Goal: Transaction & Acquisition: Subscribe to service/newsletter

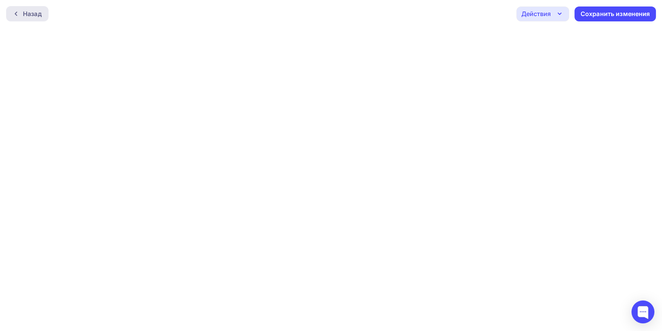
click at [26, 11] on div "Назад" at bounding box center [32, 13] width 19 height 9
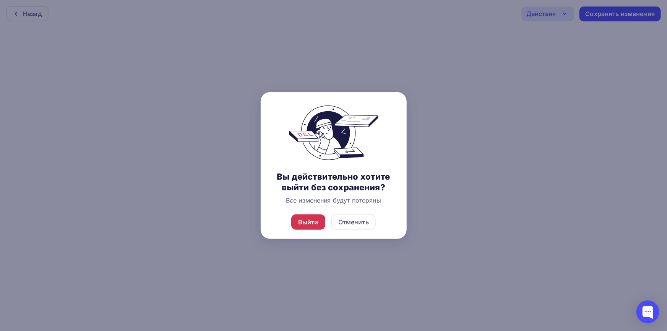
click at [306, 227] on div "Выйти" at bounding box center [308, 221] width 34 height 15
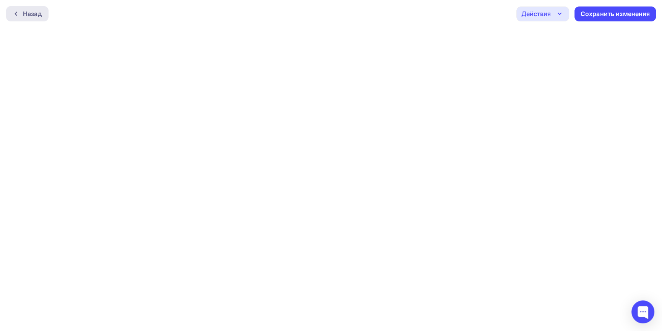
click at [36, 15] on div "Назад" at bounding box center [32, 13] width 19 height 9
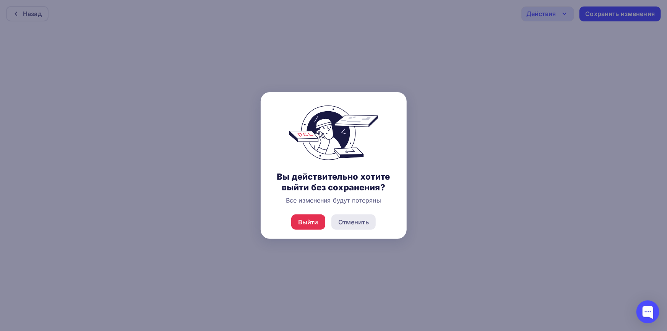
click at [352, 222] on div "Отменить" at bounding box center [353, 222] width 31 height 9
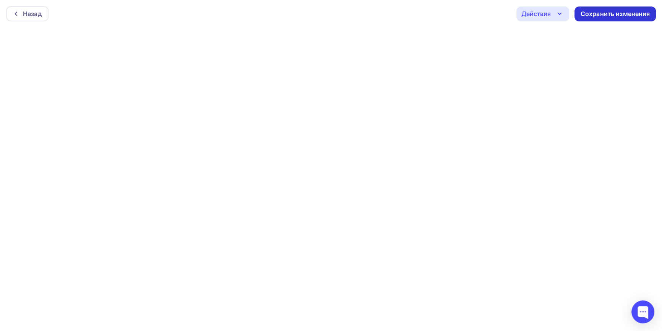
click at [616, 14] on div "Сохранить изменения" at bounding box center [616, 14] width 70 height 9
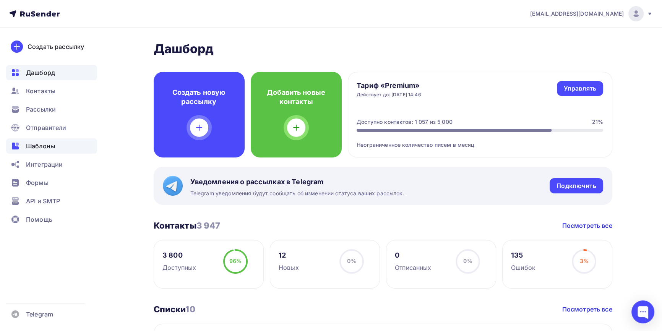
click at [57, 144] on div "Шаблоны" at bounding box center [51, 145] width 91 height 15
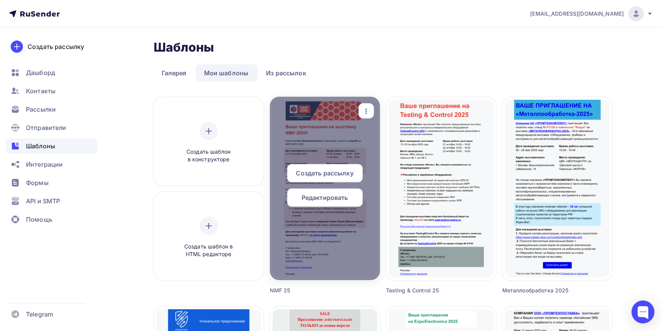
click at [336, 171] on span "Создать рассылку" at bounding box center [324, 173] width 57 height 9
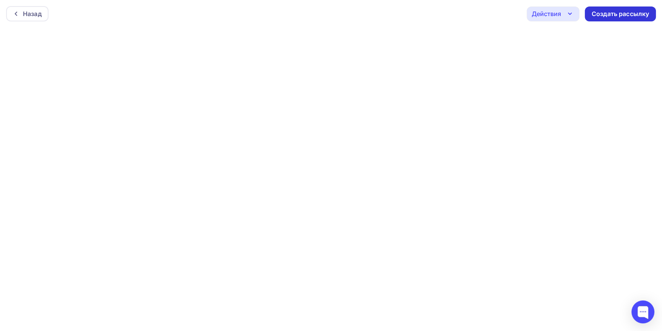
click at [627, 18] on div "Создать рассылку" at bounding box center [620, 13] width 71 height 15
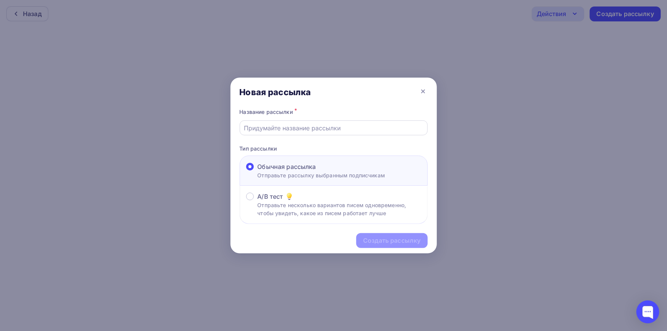
click at [375, 130] on input "text" at bounding box center [333, 127] width 179 height 9
type input "Приглашение на выставку NMF 2025"
drag, startPoint x: 362, startPoint y: 130, endPoint x: 225, endPoint y: 134, distance: 136.5
click at [225, 134] on div "Новая рассылка Название рассылки * Приглашение на выставку NMF 2025 Тип рассылк…" at bounding box center [333, 165] width 667 height 331
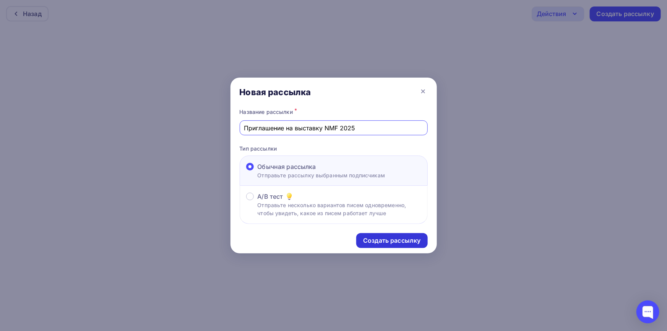
click at [398, 244] on div "Создать рассылку" at bounding box center [391, 240] width 57 height 9
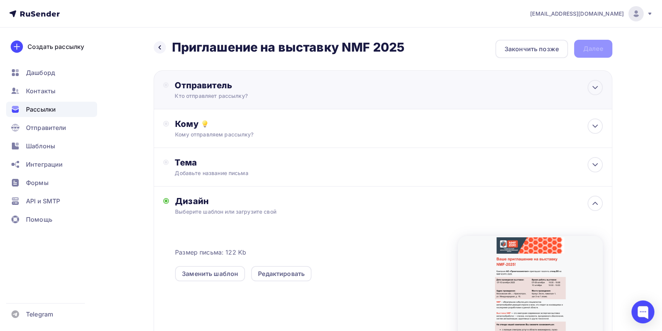
click at [471, 80] on div "Отправитель Кто отправляет рассылку? Email * Выберите отправителя [EMAIL_ADDRES…" at bounding box center [383, 89] width 459 height 39
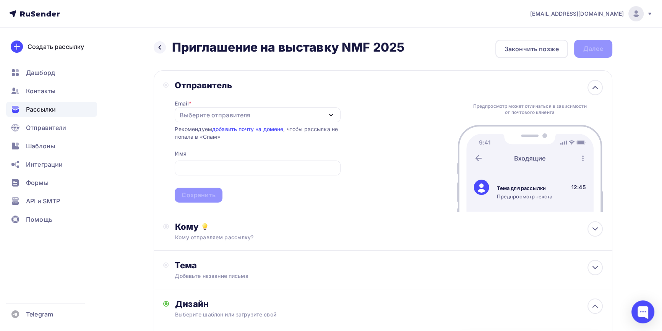
click at [268, 106] on div "Email * Выберите отправителя [EMAIL_ADDRESS][DOMAIN_NAME] Добавить отправителя …" at bounding box center [258, 147] width 166 height 112
click at [268, 111] on div "Выберите отправителя" at bounding box center [258, 114] width 166 height 15
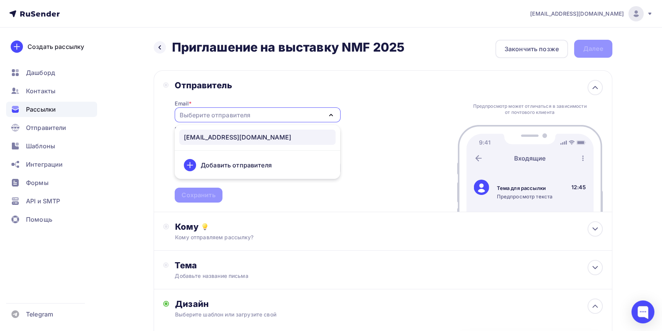
click at [257, 144] on link "[EMAIL_ADDRESS][DOMAIN_NAME]" at bounding box center [257, 137] width 156 height 15
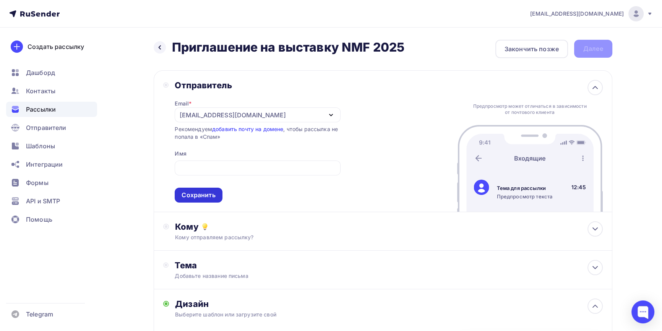
click at [198, 193] on div "Сохранить" at bounding box center [199, 195] width 34 height 9
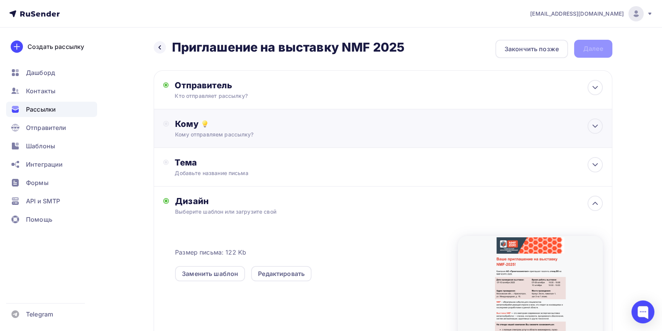
click at [253, 131] on div "Кому отправляем рассылку?" at bounding box center [367, 135] width 385 height 8
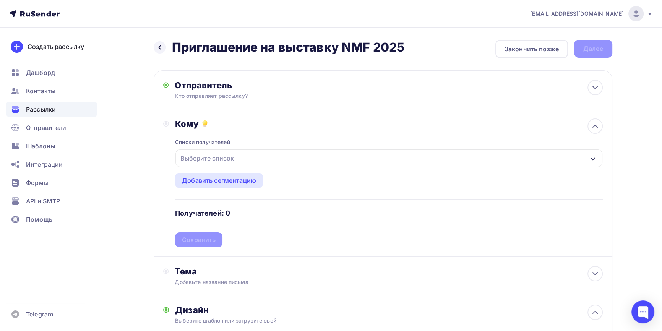
click at [240, 157] on div "Выберите список" at bounding box center [388, 158] width 427 height 18
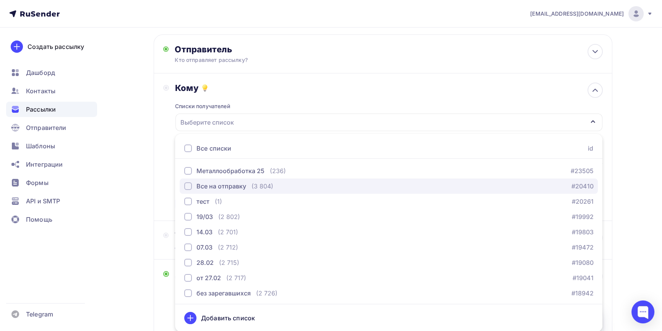
click at [184, 184] on div "button" at bounding box center [188, 186] width 8 height 8
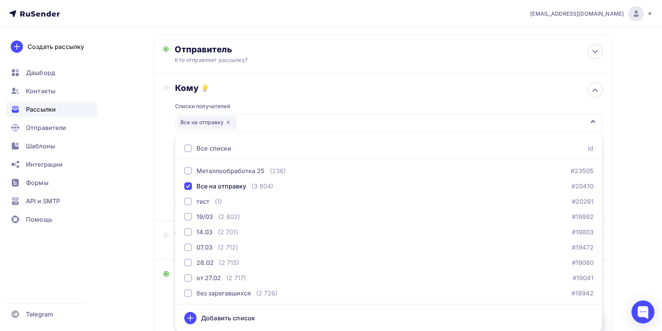
click at [161, 183] on div "Кому Списки получателей Все на отправку Все списки id Металлообработка 25 (236)…" at bounding box center [383, 147] width 459 height 148
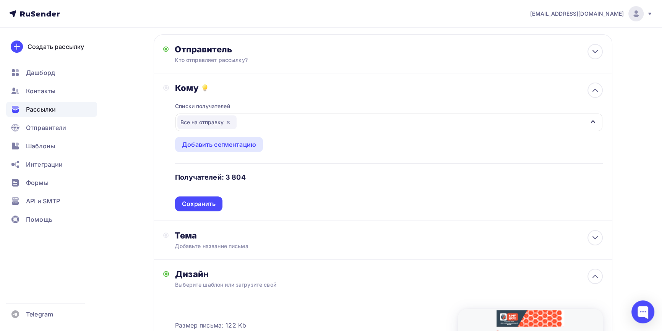
click at [194, 203] on div "Сохранить" at bounding box center [199, 204] width 34 height 9
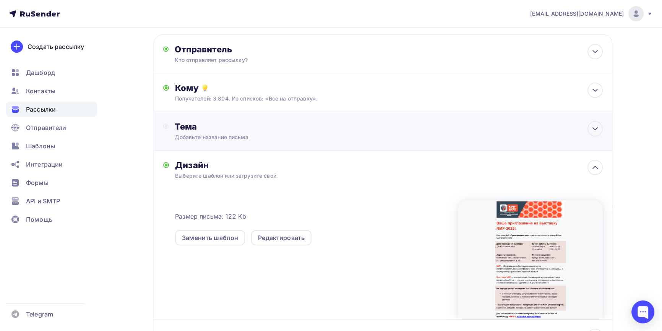
click at [241, 137] on div "Добавьте название письма" at bounding box center [243, 137] width 136 height 8
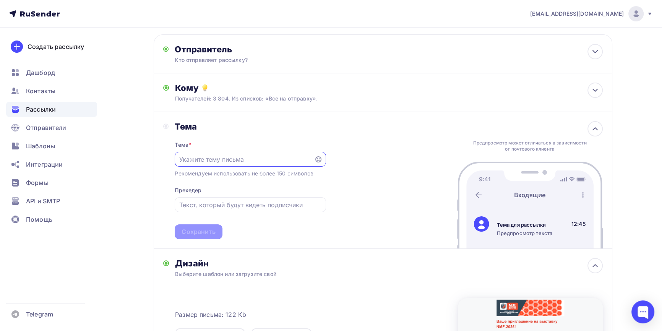
scroll to position [0, 0]
click at [239, 158] on input "text" at bounding box center [244, 159] width 131 height 9
paste input "Приглашение на выставку NMF 2025"
type input "Приглашение на выставку NMF 2025"
click at [252, 202] on input "text" at bounding box center [250, 204] width 142 height 9
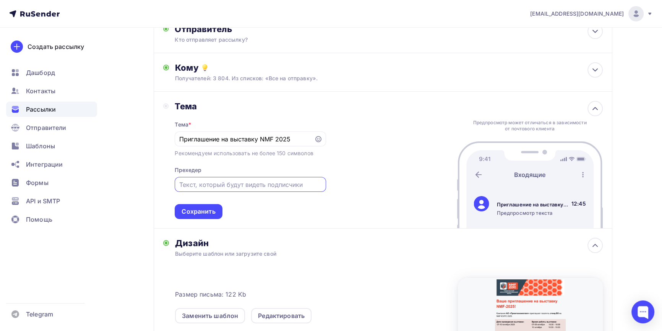
scroll to position [36, 0]
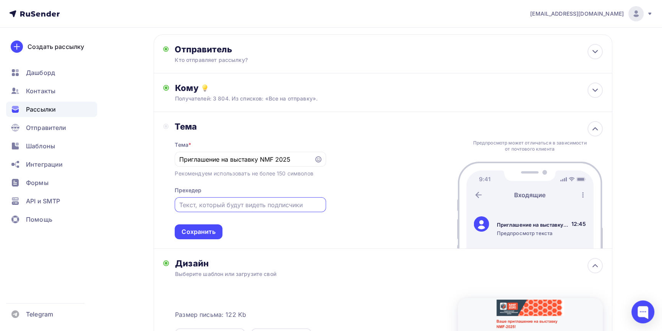
click at [192, 204] on input "text" at bounding box center [250, 204] width 142 height 9
click at [201, 231] on div "Сохранить" at bounding box center [199, 231] width 34 height 9
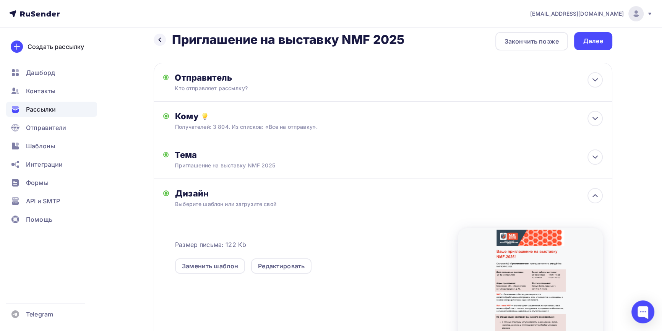
scroll to position [0, 0]
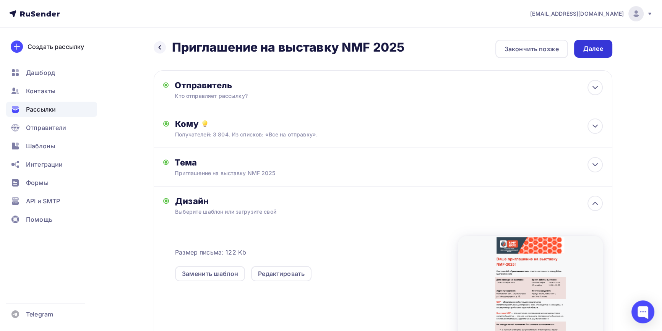
click at [596, 47] on div "Далее" at bounding box center [593, 48] width 20 height 9
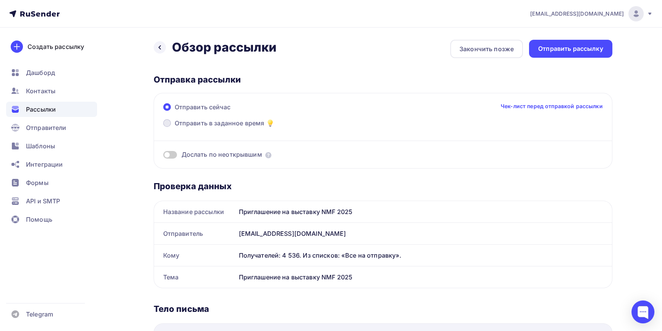
click at [166, 124] on span at bounding box center [167, 123] width 8 height 8
click at [175, 128] on input "Отправить в заданное время" at bounding box center [175, 128] width 0 height 0
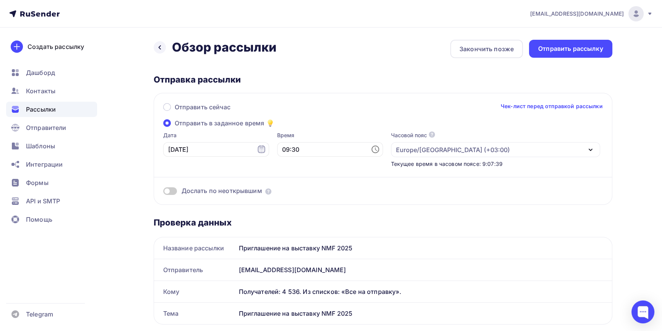
click at [371, 148] on icon at bounding box center [375, 149] width 9 height 9
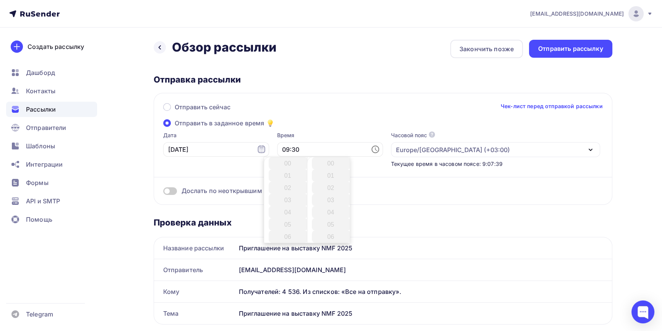
scroll to position [367, 0]
click at [286, 177] on li "10" at bounding box center [288, 175] width 39 height 12
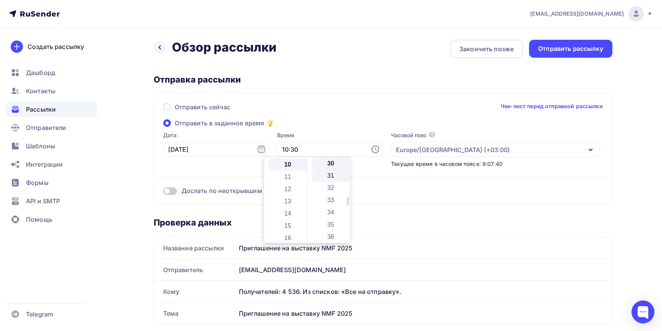
scroll to position [122, 0]
drag, startPoint x: 328, startPoint y: 172, endPoint x: 328, endPoint y: 222, distance: 49.3
click at [328, 222] on ul "00 01 02 03 04 05 06 07 08 09 10 11 12 13 14 15 16 17 18 19 20 21 22 23 24 25 2…" at bounding box center [331, 194] width 48 height 808
drag, startPoint x: 348, startPoint y: 201, endPoint x: 349, endPoint y: 161, distance: 40.6
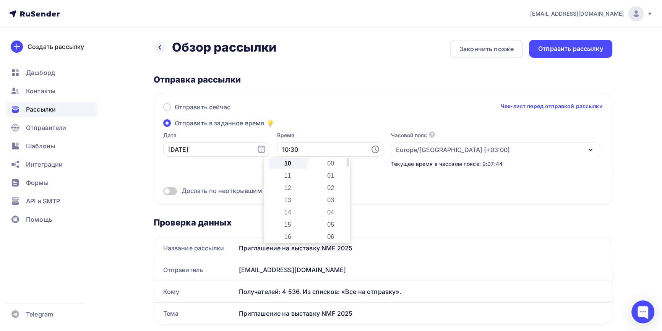
click at [349, 161] on div "00 01 02 03 04 05 06 07 08 09 10 11 12 13 14 15 16 17 18 19 20 21 22 23 24 25 2…" at bounding box center [328, 200] width 43 height 86
click at [332, 164] on li "00" at bounding box center [331, 163] width 39 height 12
type input "10:00"
click at [578, 50] on div "Отправить рассылку" at bounding box center [570, 48] width 65 height 9
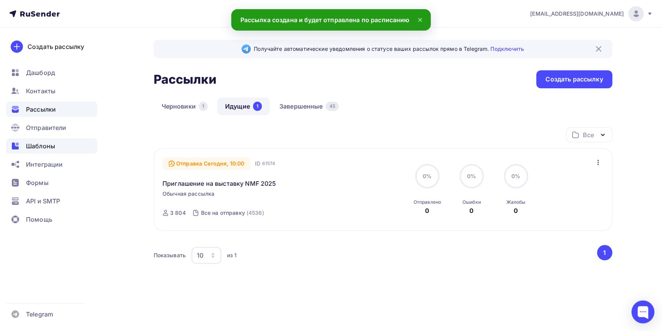
click at [56, 146] on div "Шаблоны" at bounding box center [51, 145] width 91 height 15
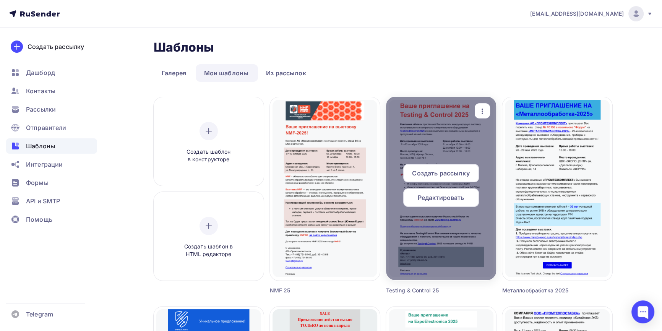
click at [442, 201] on span "Редактировать" at bounding box center [441, 197] width 47 height 9
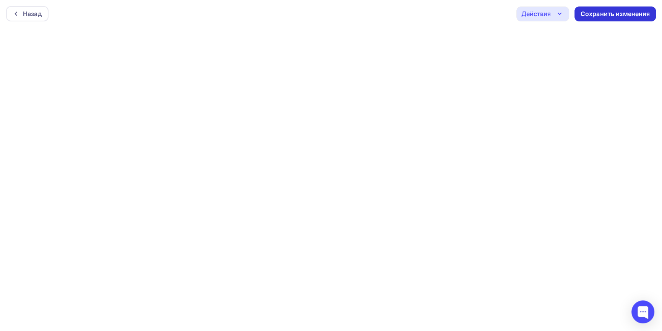
click at [610, 18] on div "Сохранить изменения" at bounding box center [615, 13] width 81 height 15
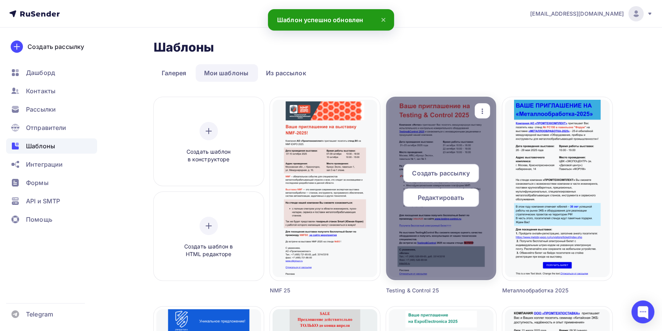
click at [451, 175] on span "Создать рассылку" at bounding box center [440, 173] width 57 height 9
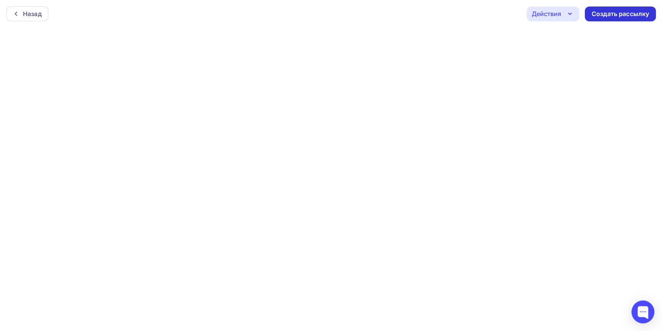
click at [627, 17] on div "Создать рассылку" at bounding box center [620, 14] width 57 height 9
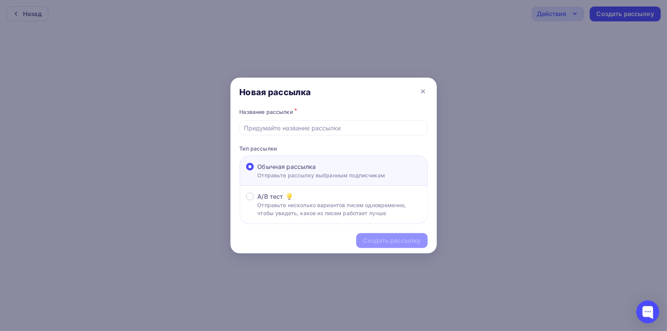
click at [188, 68] on div at bounding box center [333, 165] width 667 height 331
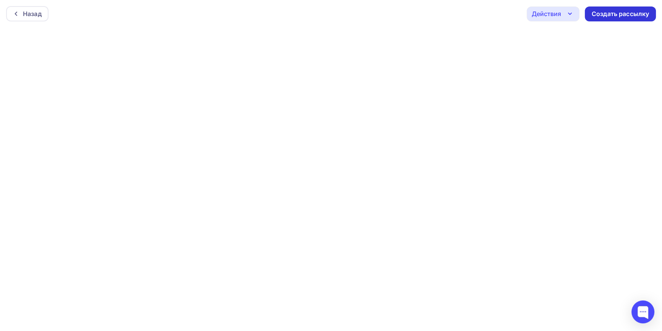
click at [640, 16] on div "Создать рассылку" at bounding box center [620, 14] width 57 height 9
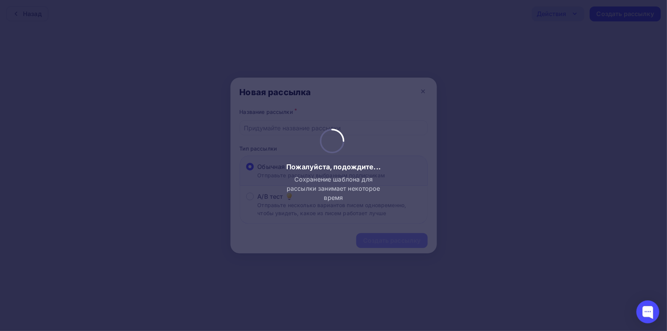
click at [356, 129] on div "Пожалуйста, подождите... Сохранение шаблона для рассылки занимает некоторое вре…" at bounding box center [333, 165] width 101 height 73
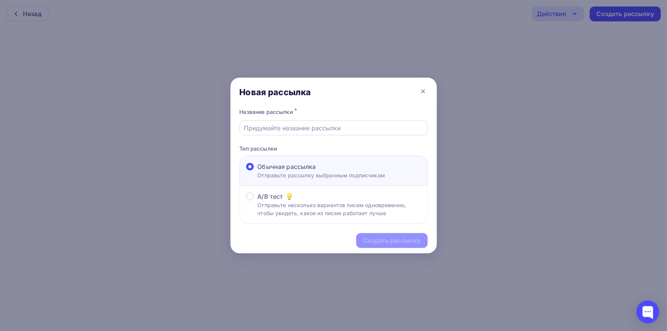
click at [341, 127] on input "text" at bounding box center [333, 127] width 179 height 9
paste input "Ваше приглашение на Testing & Control 2025"
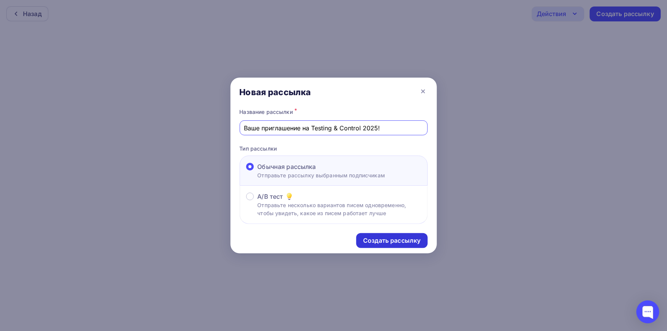
type input "Ваше приглашение на Testing & Control 2025!"
click at [403, 237] on div "Создать рассылку" at bounding box center [391, 240] width 57 height 9
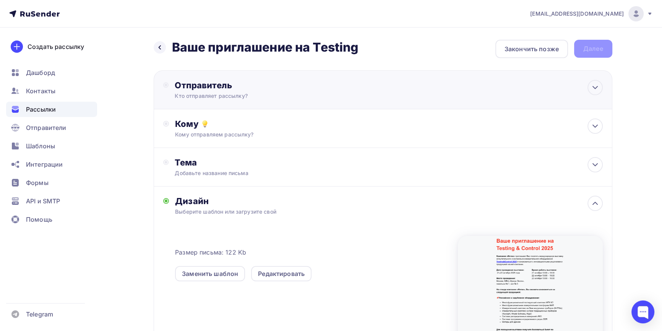
click at [338, 94] on div "Отправитель Кто отправляет рассылку? Email * Выберите отправителя [EMAIL_ADDRES…" at bounding box center [258, 90] width 166 height 20
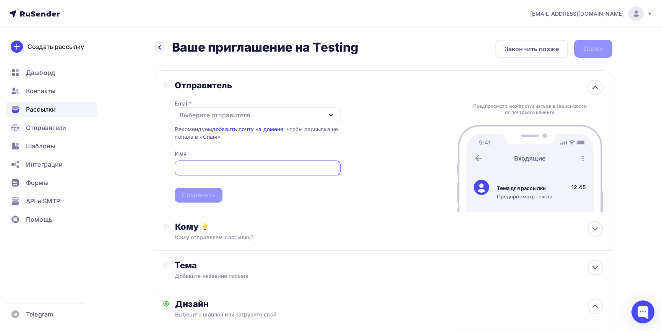
click at [291, 117] on div "Выберите отправителя" at bounding box center [258, 114] width 166 height 15
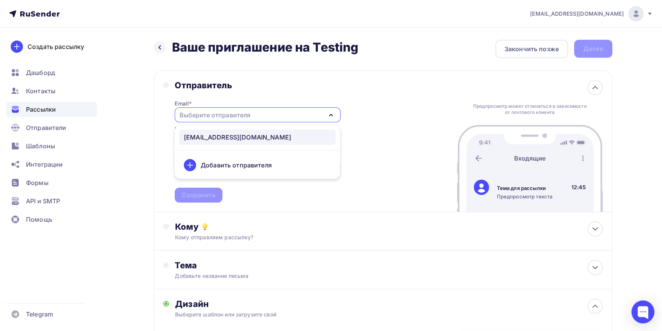
click at [275, 134] on div "[EMAIL_ADDRESS][DOMAIN_NAME]" at bounding box center [257, 137] width 147 height 9
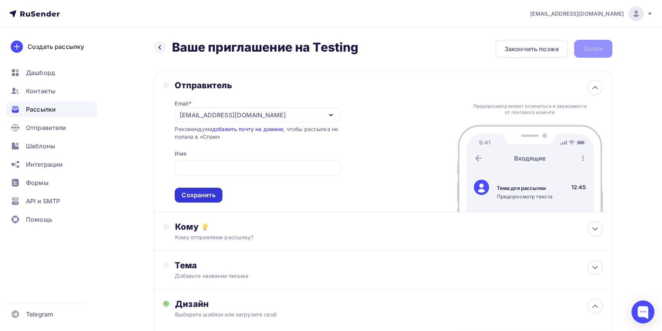
click at [205, 192] on div "Сохранить" at bounding box center [199, 195] width 34 height 9
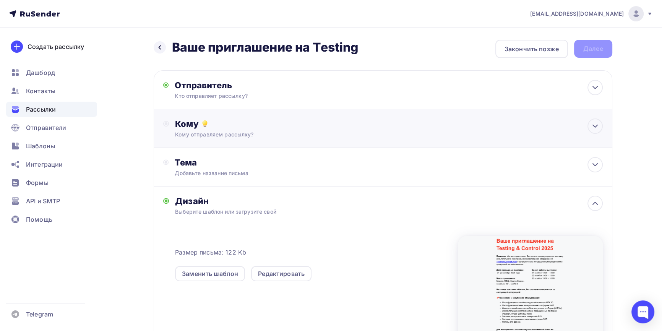
click at [250, 129] on div "Кому Кому отправляем рассылку? Списки получателей Выберите список Все списки id…" at bounding box center [388, 129] width 427 height 20
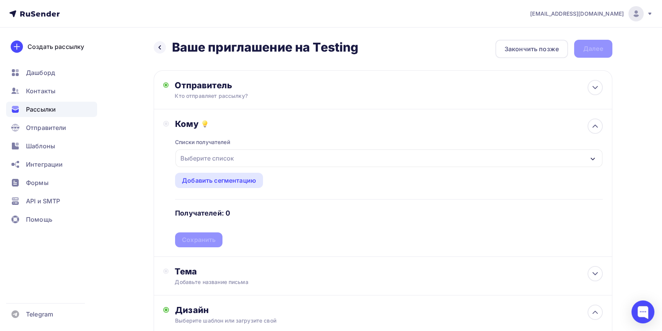
click at [237, 156] on div "Выберите список" at bounding box center [388, 158] width 427 height 18
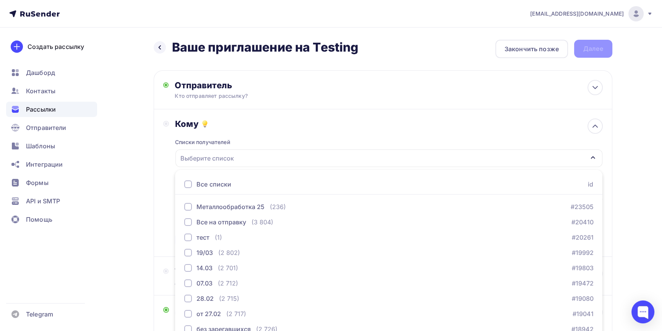
scroll to position [36, 0]
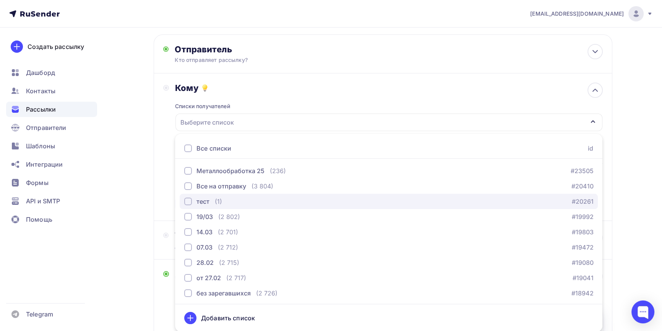
click at [190, 201] on div "button" at bounding box center [188, 202] width 8 height 8
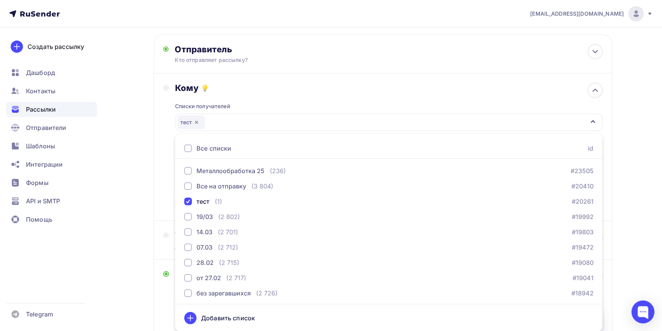
click at [128, 190] on div "Назад Ваше приглашение на Testing Ваше приглашение на Testing Закончить позже Д…" at bounding box center [331, 254] width 627 height 525
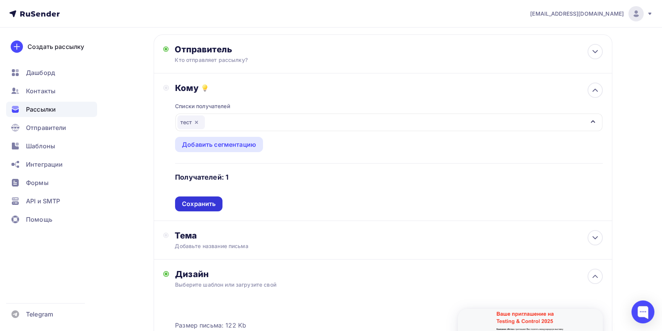
click at [200, 202] on div "Сохранить" at bounding box center [199, 204] width 34 height 9
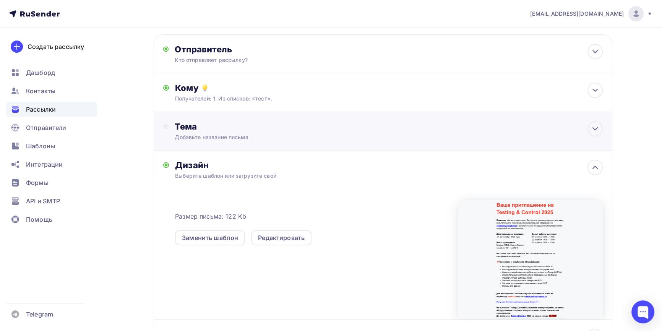
click at [239, 127] on div "Тема" at bounding box center [250, 126] width 151 height 11
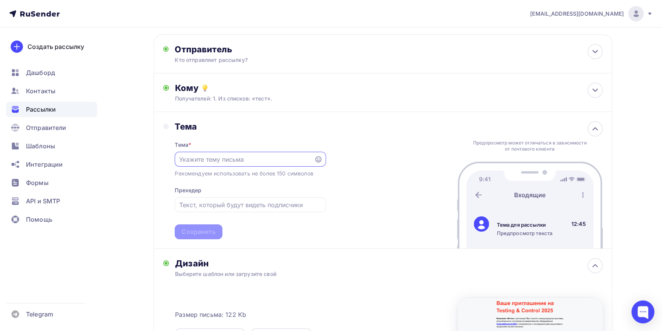
scroll to position [0, 0]
click at [242, 158] on input "text" at bounding box center [244, 159] width 131 height 9
paste input "Ваше приглашение на Testing & Control 2025"
type input "Ваше приглашение на Testing & Control 2025!"
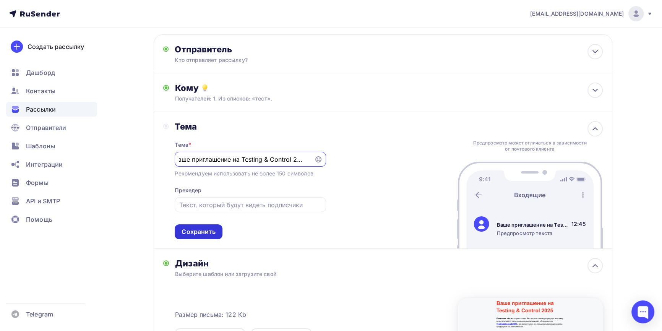
drag, startPoint x: 205, startPoint y: 231, endPoint x: 223, endPoint y: 234, distance: 18.9
click at [205, 231] on div "Сохранить" at bounding box center [199, 231] width 34 height 9
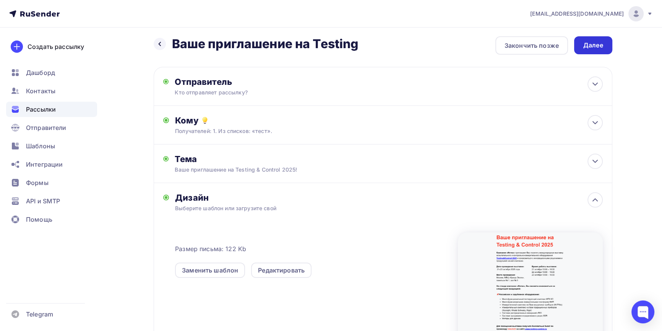
scroll to position [0, 0]
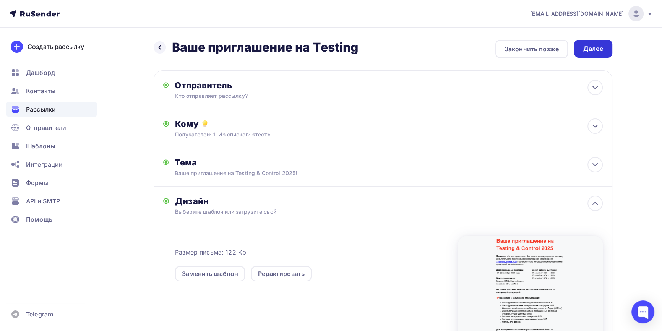
click at [598, 52] on div "Далее" at bounding box center [593, 48] width 20 height 9
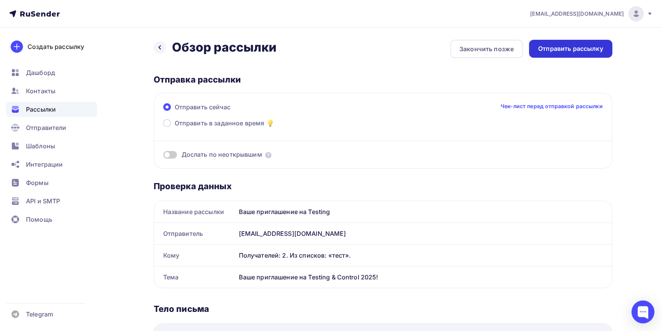
click at [577, 50] on div "Отправить рассылку" at bounding box center [570, 48] width 65 height 9
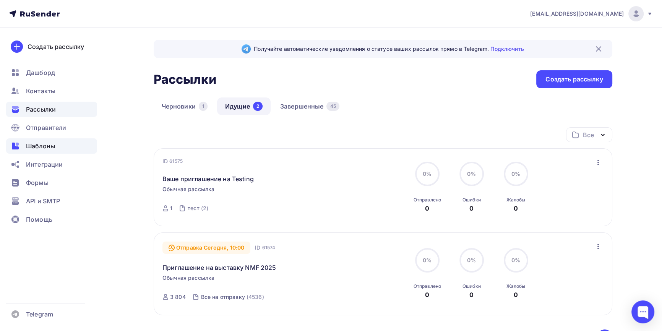
click at [59, 147] on div "Шаблоны" at bounding box center [51, 145] width 91 height 15
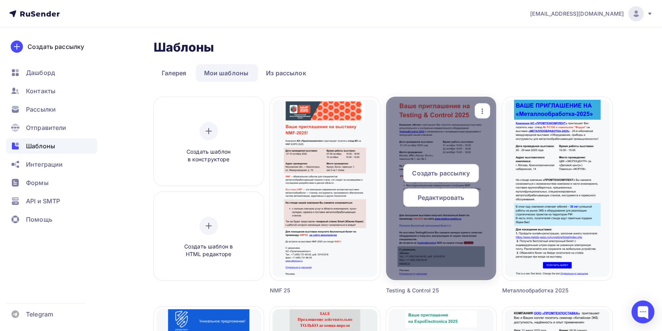
click at [448, 200] on span "Редактировать" at bounding box center [441, 197] width 47 height 9
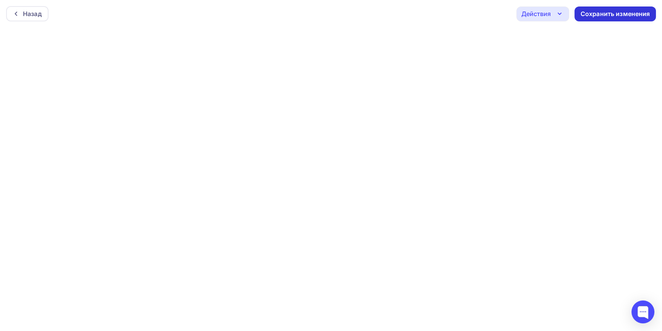
click at [617, 13] on div "Сохранить изменения" at bounding box center [616, 14] width 70 height 9
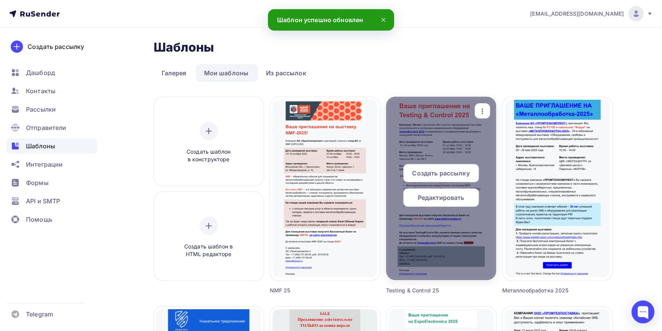
click at [449, 175] on span "Создать рассылку" at bounding box center [440, 173] width 57 height 9
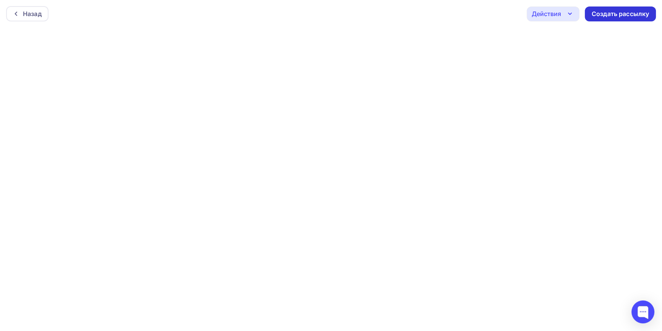
click at [610, 16] on div "Создать рассылку" at bounding box center [620, 14] width 57 height 9
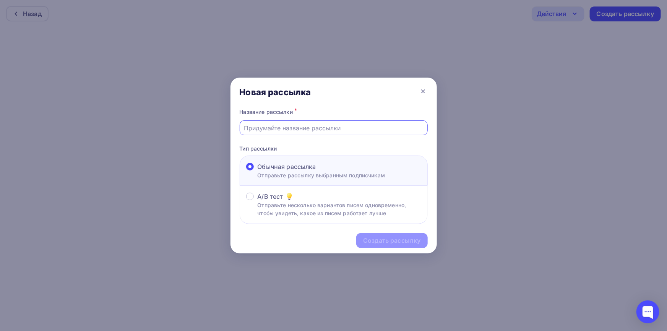
click at [312, 127] on input "text" at bounding box center [333, 127] width 179 height 9
paste input "Ваше приглашение на Testing & Control 2025"
type input "Ваше приглашение на Testing & Control 2025"
click at [389, 239] on div "Создать рассылку" at bounding box center [391, 240] width 57 height 9
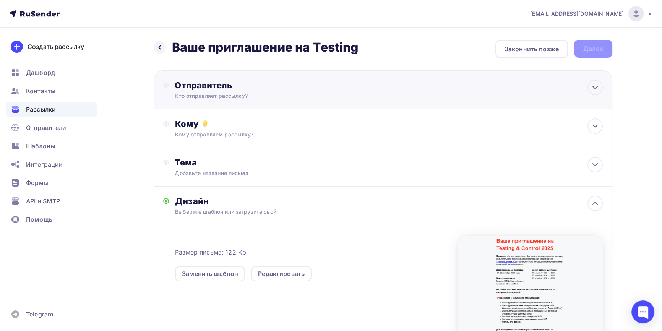
click at [252, 90] on div "Отправитель" at bounding box center [258, 85] width 166 height 11
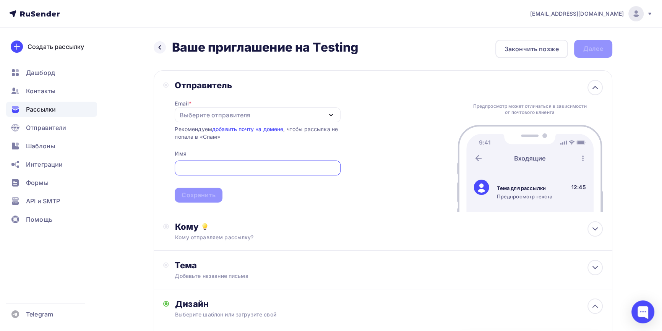
drag, startPoint x: 247, startPoint y: 171, endPoint x: 246, endPoint y: 164, distance: 6.5
click at [247, 170] on input "text" at bounding box center [257, 168] width 157 height 9
click at [279, 112] on div "Выберите отправителя" at bounding box center [258, 114] width 166 height 15
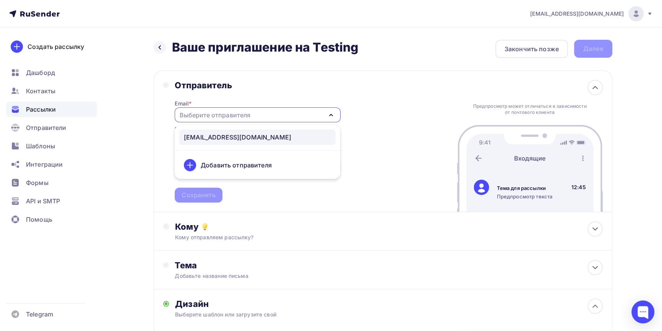
click at [248, 141] on div "[EMAIL_ADDRESS][DOMAIN_NAME]" at bounding box center [237, 137] width 107 height 9
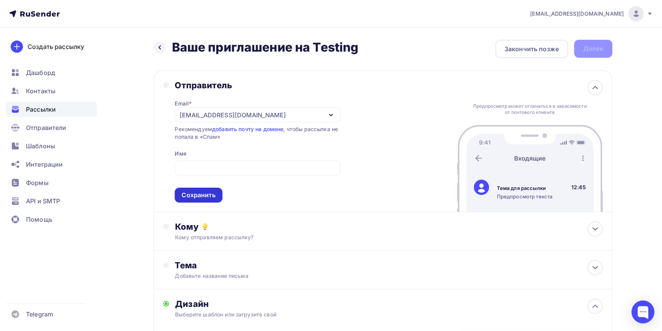
click at [203, 194] on div "Сохранить" at bounding box center [199, 195] width 34 height 9
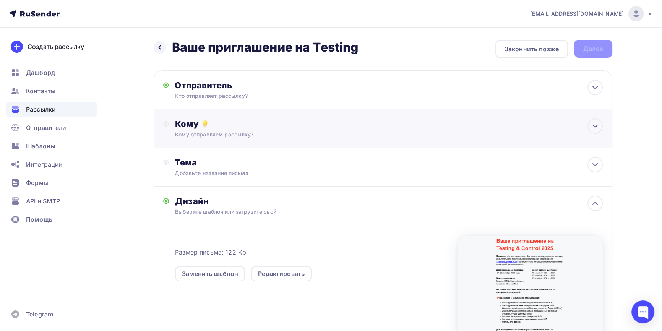
click at [242, 122] on div "Кому" at bounding box center [388, 124] width 427 height 11
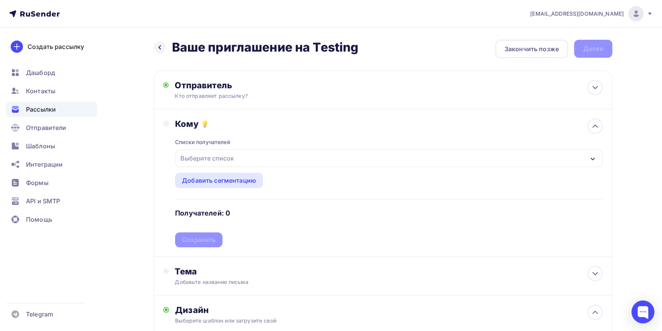
click at [247, 156] on div "Выберите список" at bounding box center [388, 158] width 427 height 18
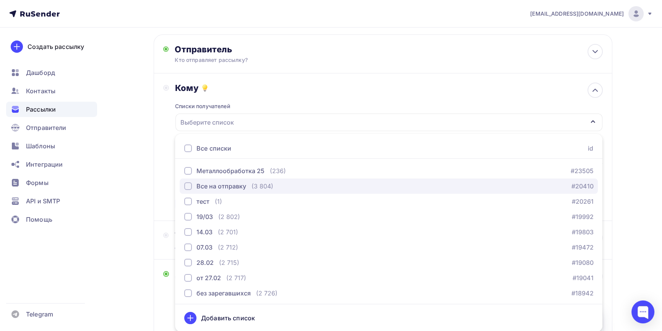
click at [186, 184] on div "button" at bounding box center [188, 186] width 8 height 8
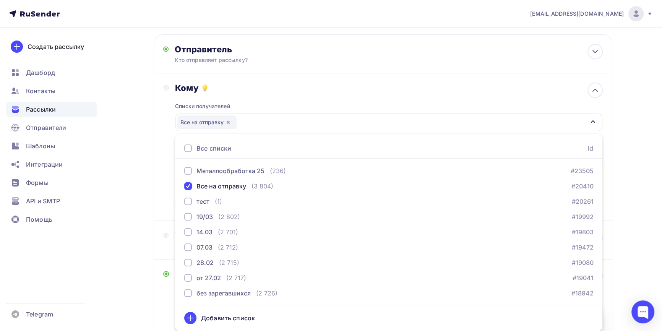
click at [172, 165] on div "Кому Списки получателей Все на отправку Все списки id Металлообработка 25 (236)…" at bounding box center [383, 147] width 440 height 129
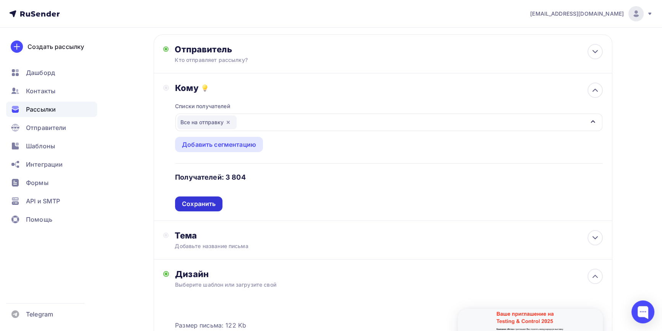
click at [207, 206] on div "Сохранить" at bounding box center [199, 204] width 34 height 9
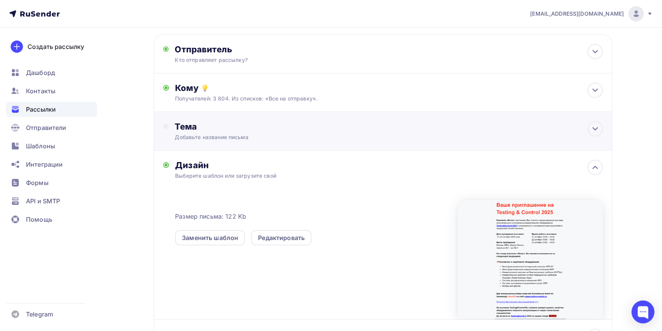
click at [256, 141] on div "Тема Добавьте название письма Тема * Рекомендуем использовать не более 150 симв…" at bounding box center [383, 131] width 459 height 39
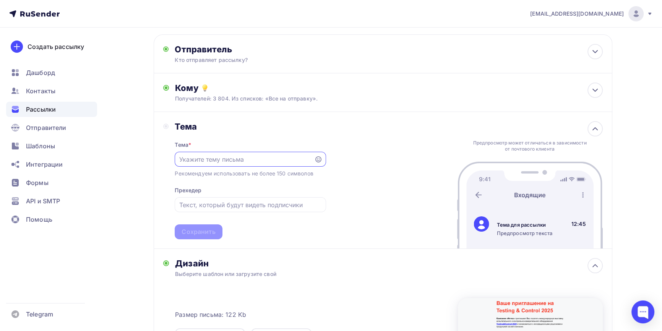
scroll to position [0, 0]
click at [263, 157] on input "text" at bounding box center [244, 159] width 131 height 9
paste input "Ваше приглашение на Testing & Control 2025"
type input "Ваше приглашение на Testing & Control 2025"
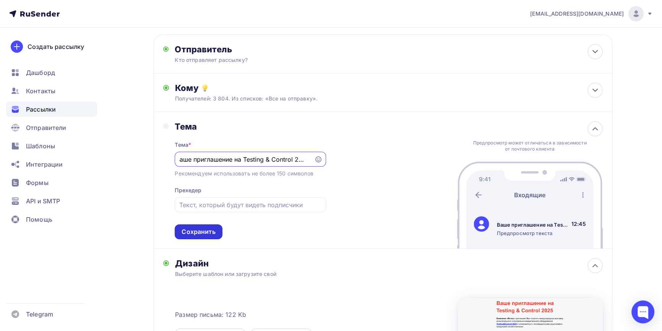
scroll to position [0, 0]
click at [204, 233] on div "Сохранить" at bounding box center [199, 231] width 34 height 9
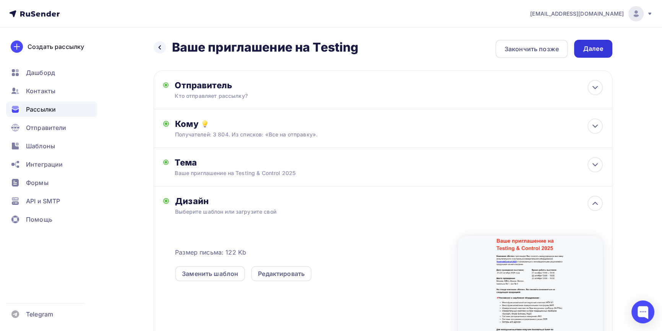
click at [596, 51] on div "Далее" at bounding box center [593, 48] width 20 height 9
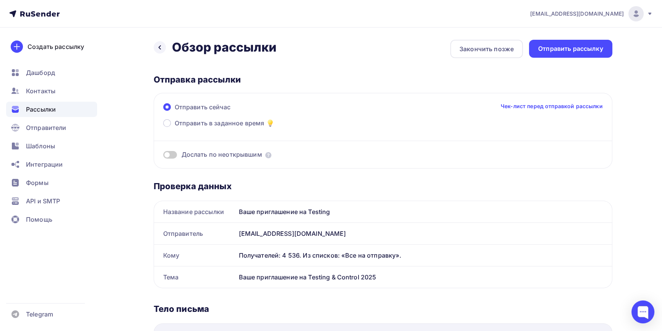
click at [219, 118] on div "Отправить сейчас Чек-лист перед отправкой рассылки" at bounding box center [383, 110] width 440 height 16
click at [219, 122] on span "Отправить в заданное время" at bounding box center [220, 123] width 90 height 9
click at [175, 128] on input "Отправить в заданное время" at bounding box center [175, 128] width 0 height 0
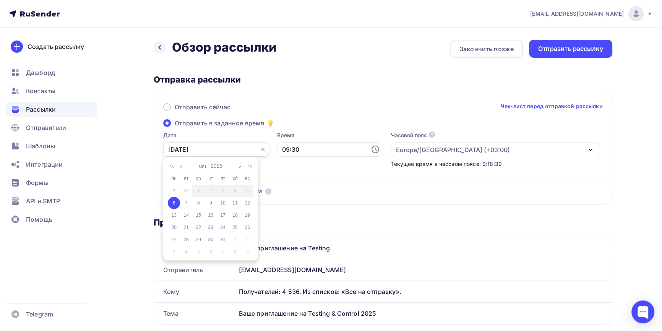
click at [215, 147] on input "[DATE]" at bounding box center [216, 149] width 106 height 15
click at [198, 203] on div "8" at bounding box center [198, 203] width 12 height 7
type input "[DATE]"
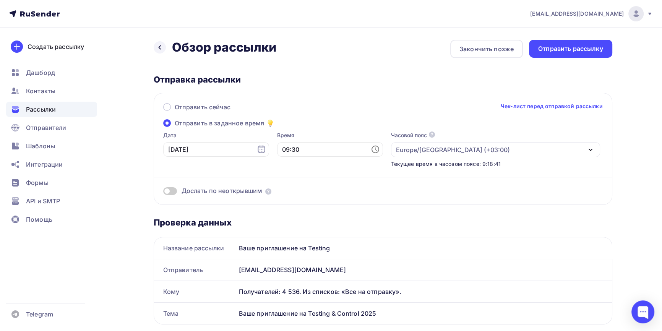
click at [371, 149] on icon at bounding box center [375, 149] width 9 height 9
click at [284, 174] on li "10" at bounding box center [288, 175] width 39 height 12
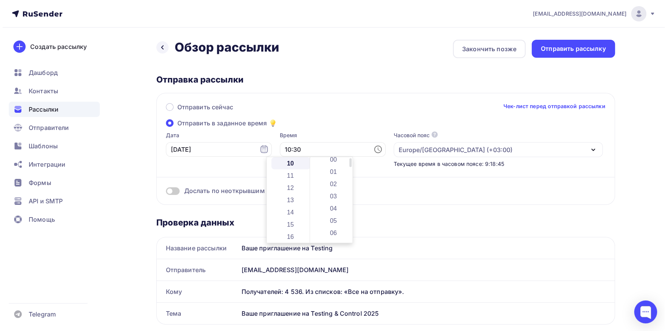
scroll to position [0, 0]
click at [333, 165] on li "00" at bounding box center [331, 163] width 39 height 12
type input "10:00"
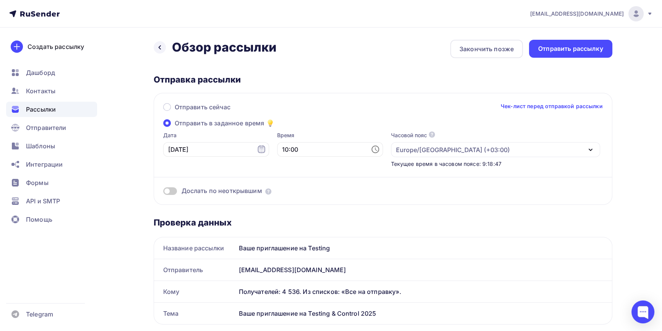
click at [425, 183] on div "Дослать по неоткрывшим" at bounding box center [383, 182] width 440 height 28
click at [580, 53] on div "Отправить рассылку" at bounding box center [570, 49] width 83 height 18
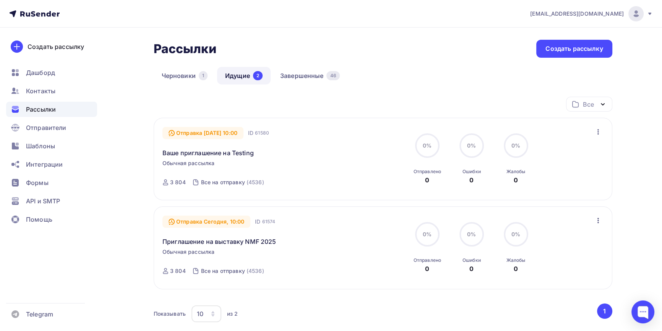
scroll to position [29, 0]
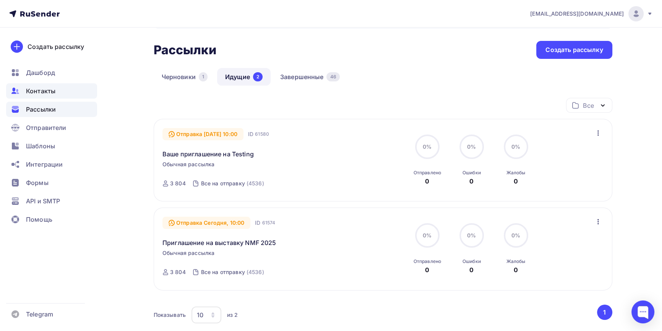
click at [45, 88] on span "Контакты" at bounding box center [40, 90] width 29 height 9
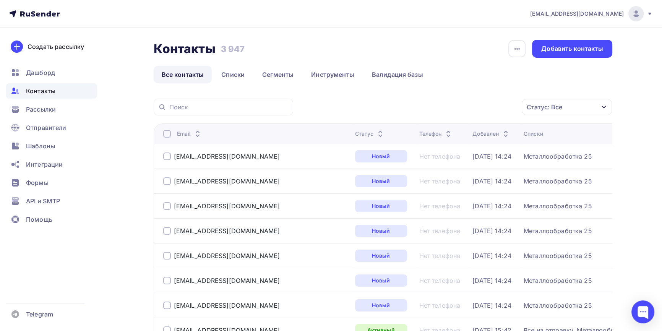
click at [586, 108] on div "Статус: Все" at bounding box center [567, 107] width 90 height 16
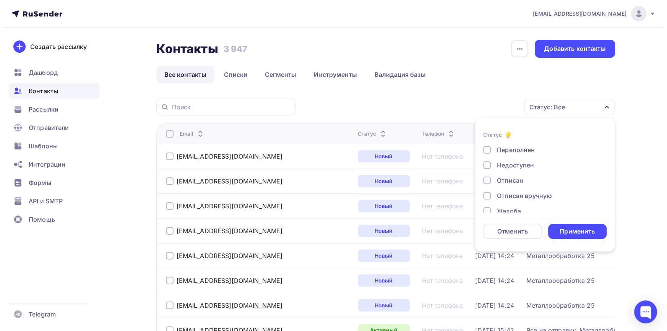
scroll to position [55, 0]
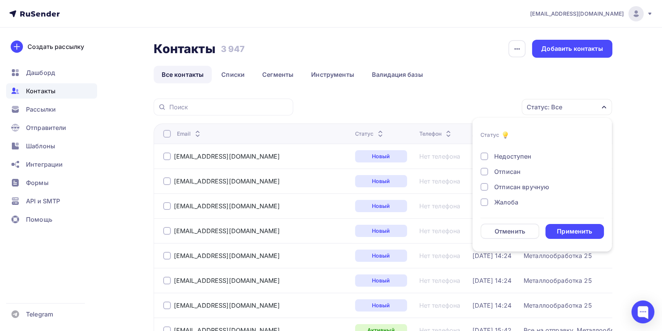
drag, startPoint x: 502, startPoint y: 200, endPoint x: 504, endPoint y: 186, distance: 13.5
click at [502, 199] on div "Жалоба" at bounding box center [506, 202] width 24 height 9
click at [505, 183] on div "Отписан вручную" at bounding box center [521, 186] width 55 height 9
click at [506, 170] on div "Отписан" at bounding box center [507, 171] width 26 height 9
click at [566, 229] on div "Применить" at bounding box center [574, 231] width 35 height 9
